Goal: Information Seeking & Learning: Get advice/opinions

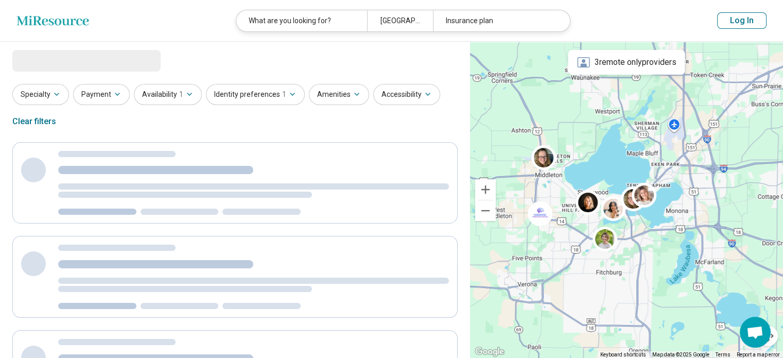
select select "***"
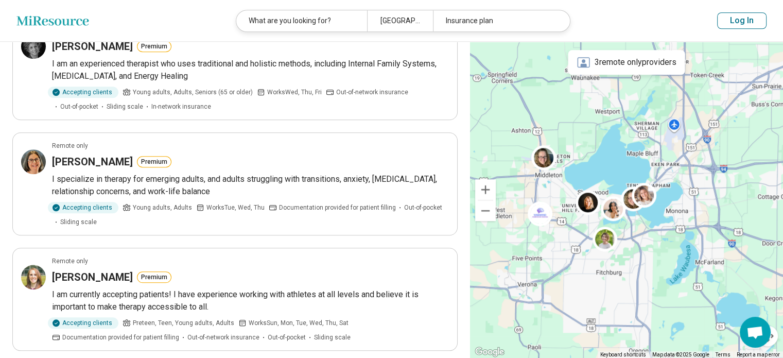
scroll to position [1030, 0]
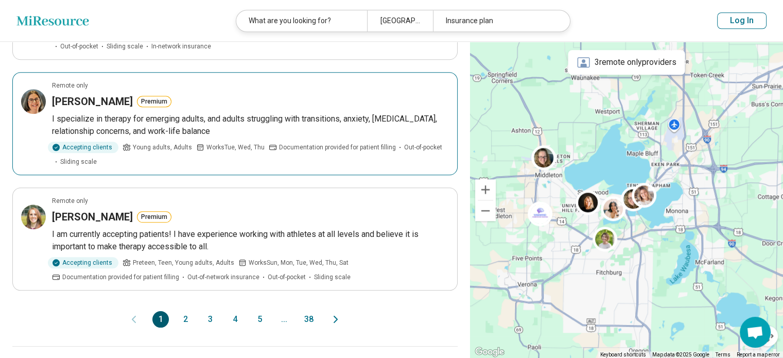
click at [83, 99] on h3 "[PERSON_NAME]" at bounding box center [92, 101] width 81 height 14
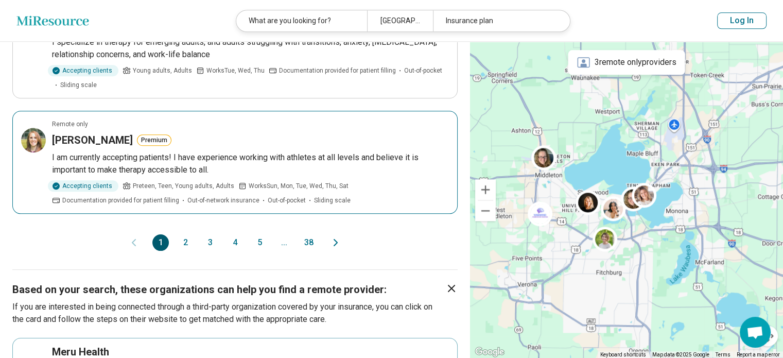
scroll to position [1133, 0]
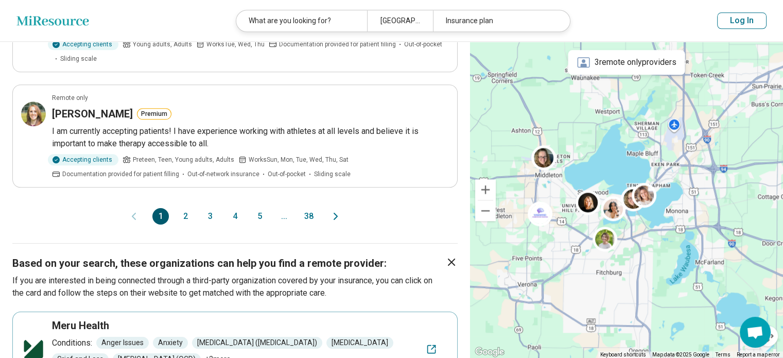
click at [185, 210] on button "2" at bounding box center [185, 216] width 16 height 16
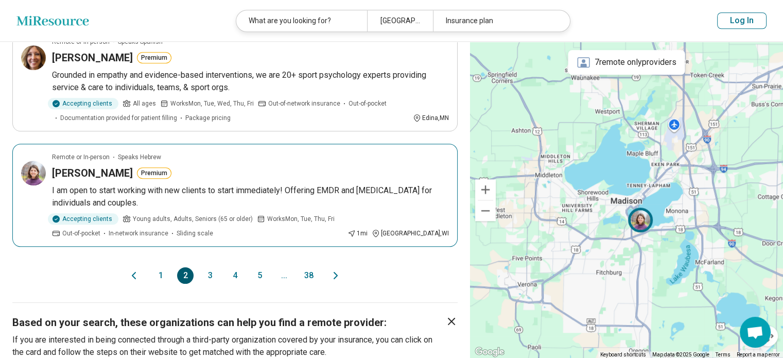
scroll to position [1030, 0]
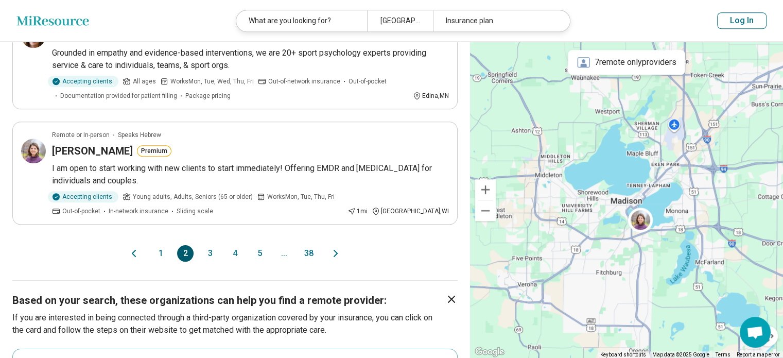
click at [160, 250] on button "1" at bounding box center [160, 253] width 16 height 16
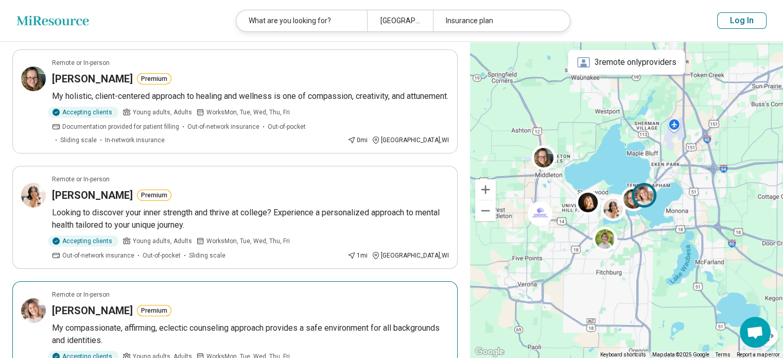
scroll to position [0, 0]
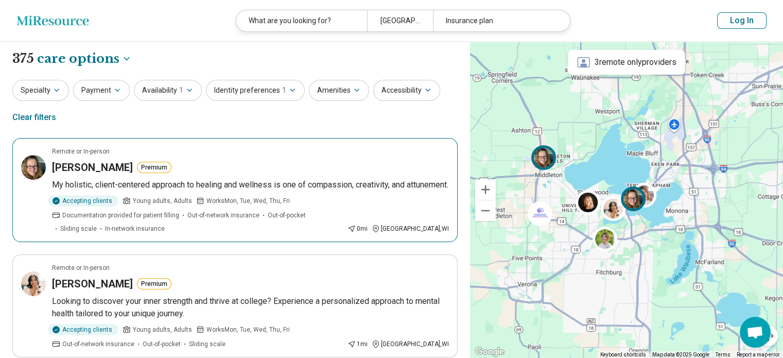
click at [128, 183] on p "My holistic, client-centered approach to healing and wellness is one of compass…" at bounding box center [250, 185] width 397 height 12
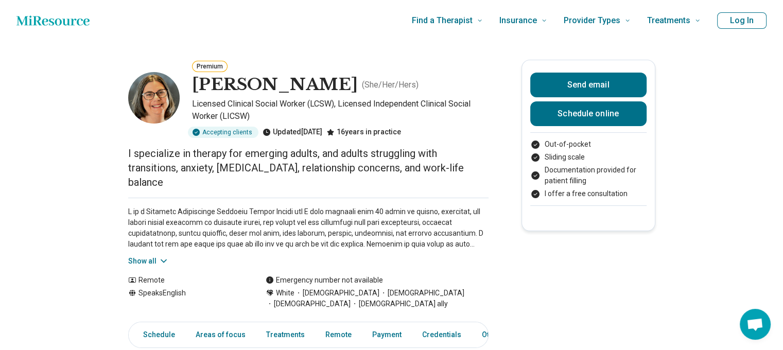
drag, startPoint x: 76, startPoint y: 102, endPoint x: 523, endPoint y: 287, distance: 483.0
click at [152, 256] on button "Show all" at bounding box center [148, 261] width 41 height 11
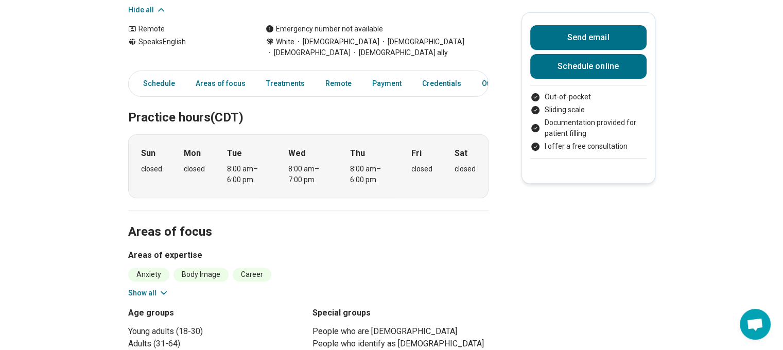
scroll to position [360, 0]
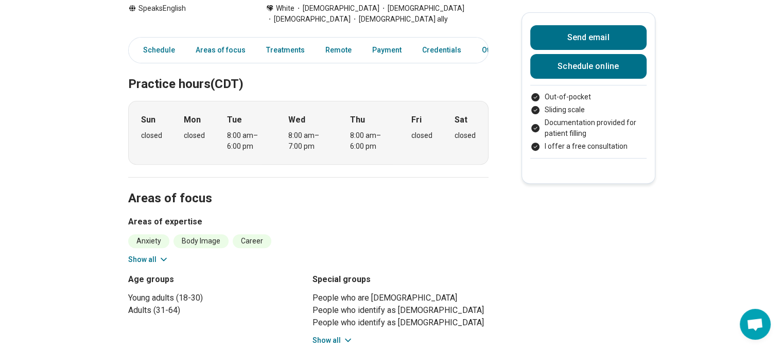
click at [151, 254] on button "Show all" at bounding box center [148, 259] width 41 height 11
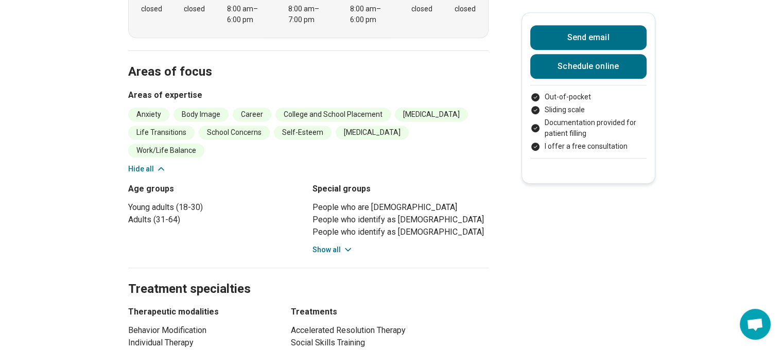
scroll to position [566, 0]
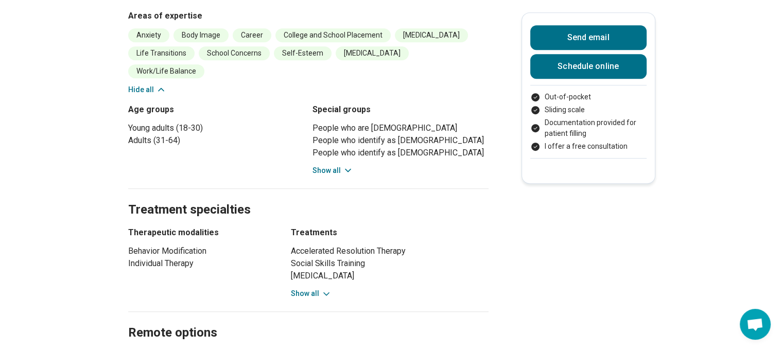
click at [306, 288] on button "Show all" at bounding box center [311, 293] width 41 height 11
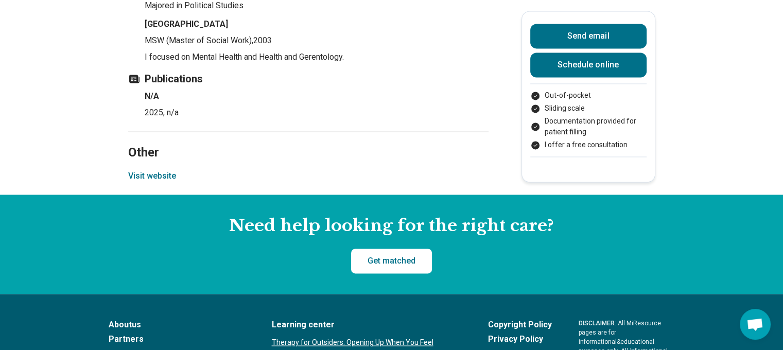
scroll to position [1493, 0]
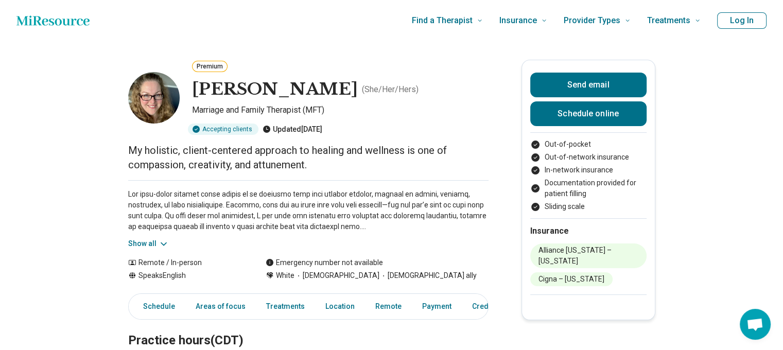
click at [165, 244] on icon at bounding box center [164, 244] width 10 height 10
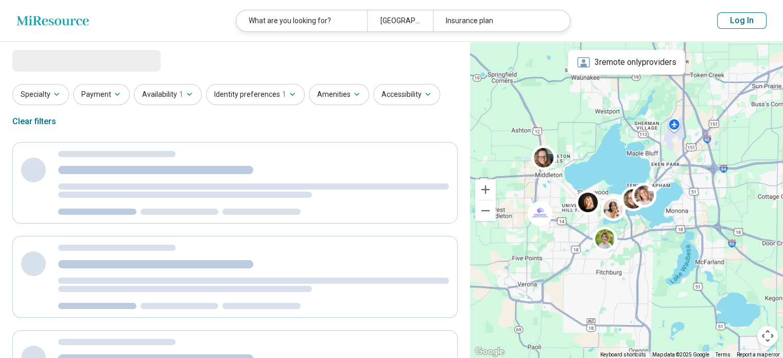
select select "***"
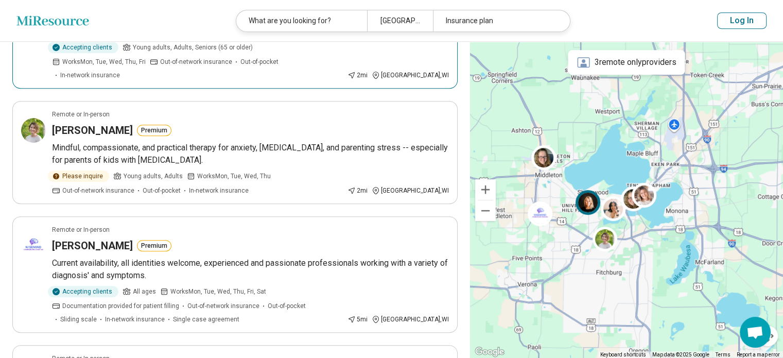
scroll to position [515, 0]
